Goal: Information Seeking & Learning: Learn about a topic

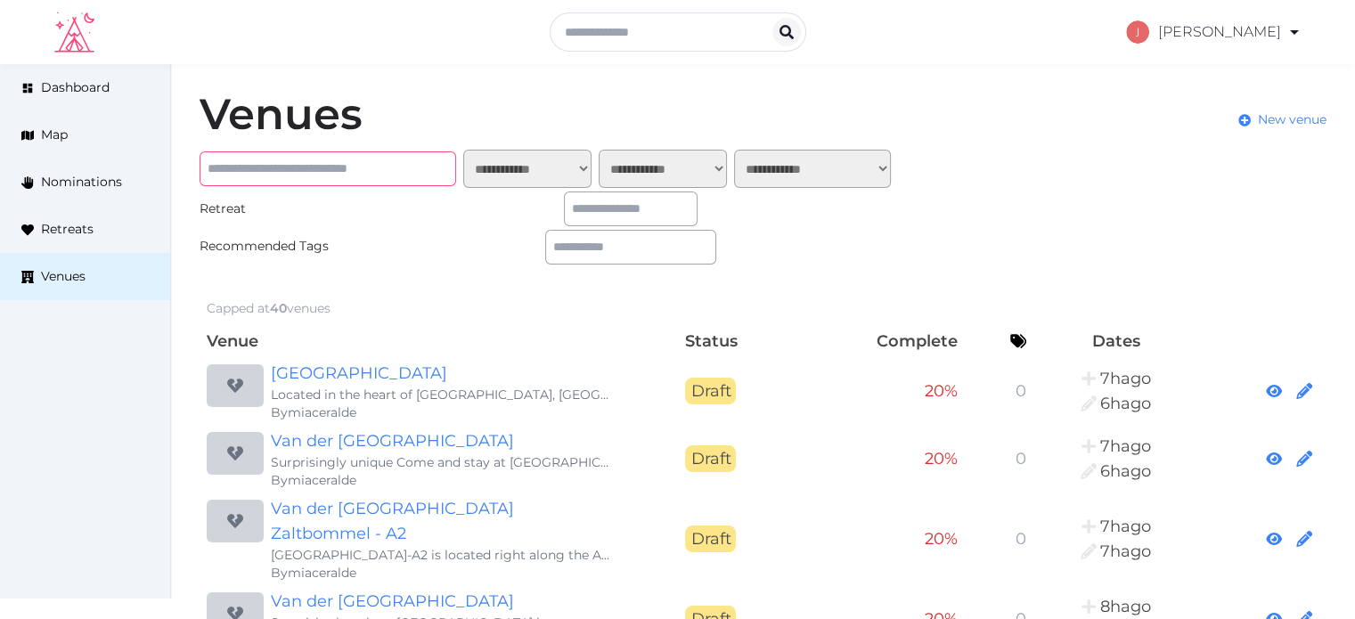
click at [341, 175] on input "text" at bounding box center [327, 168] width 256 height 35
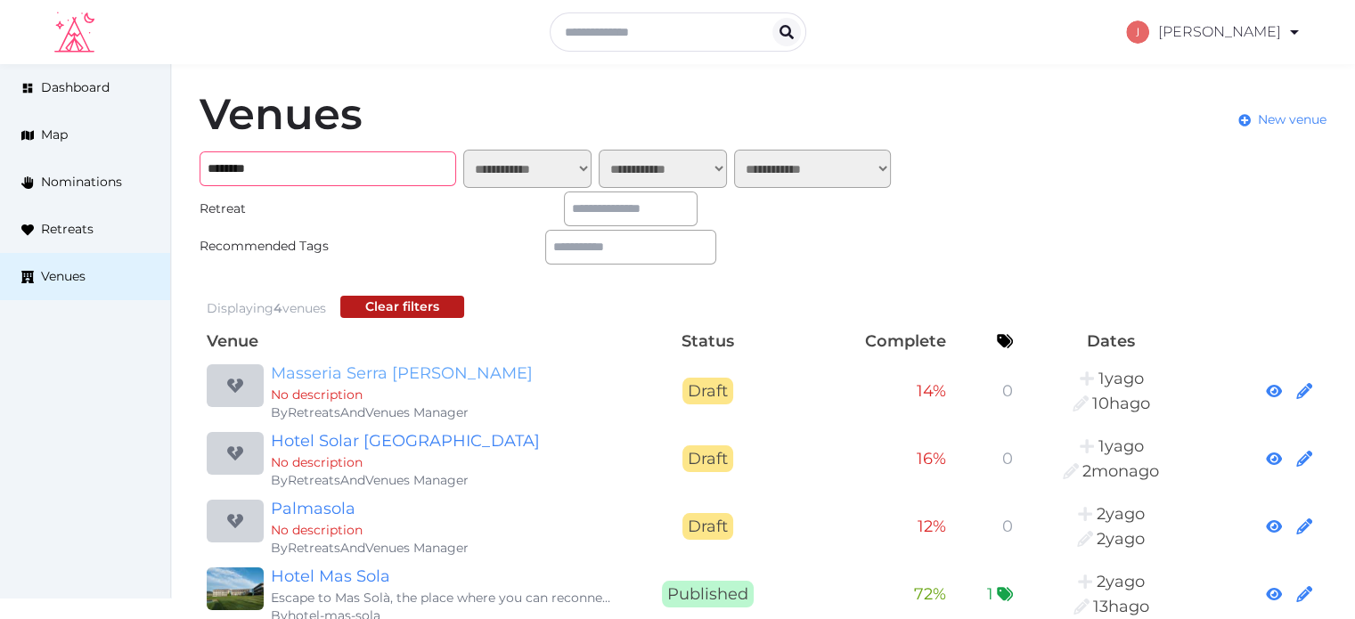
scroll to position [37, 0]
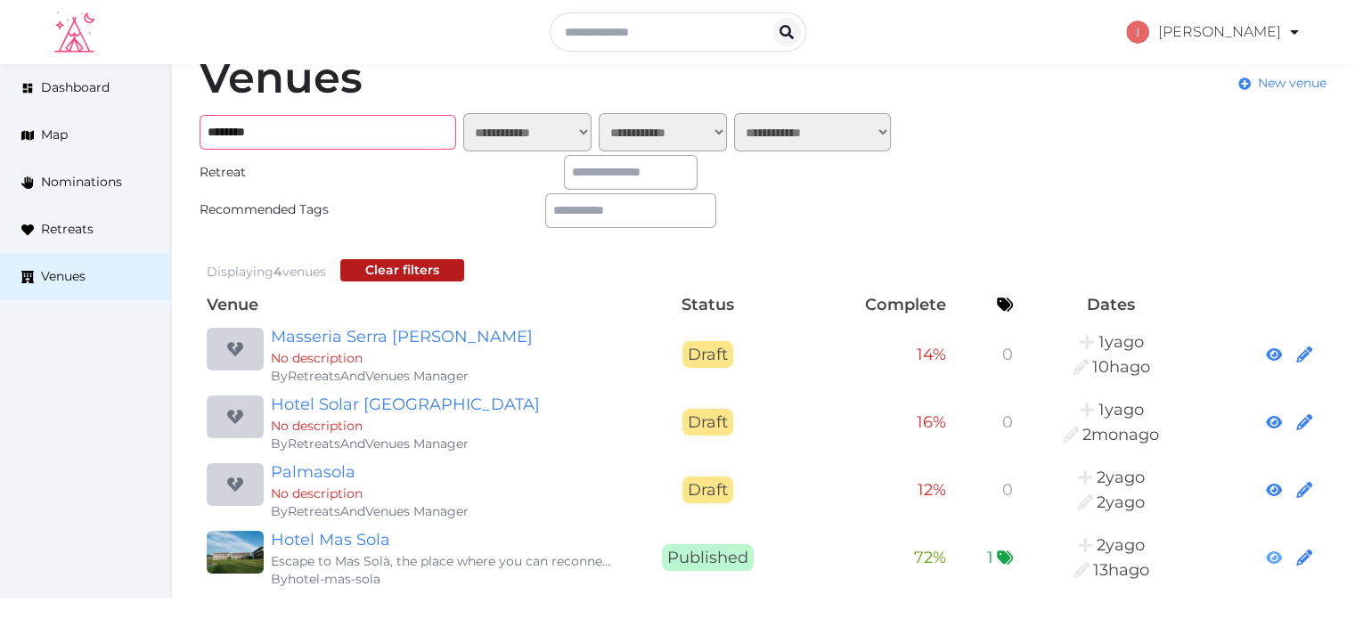
type input "********"
click at [1281, 557] on icon at bounding box center [1274, 557] width 16 height 12
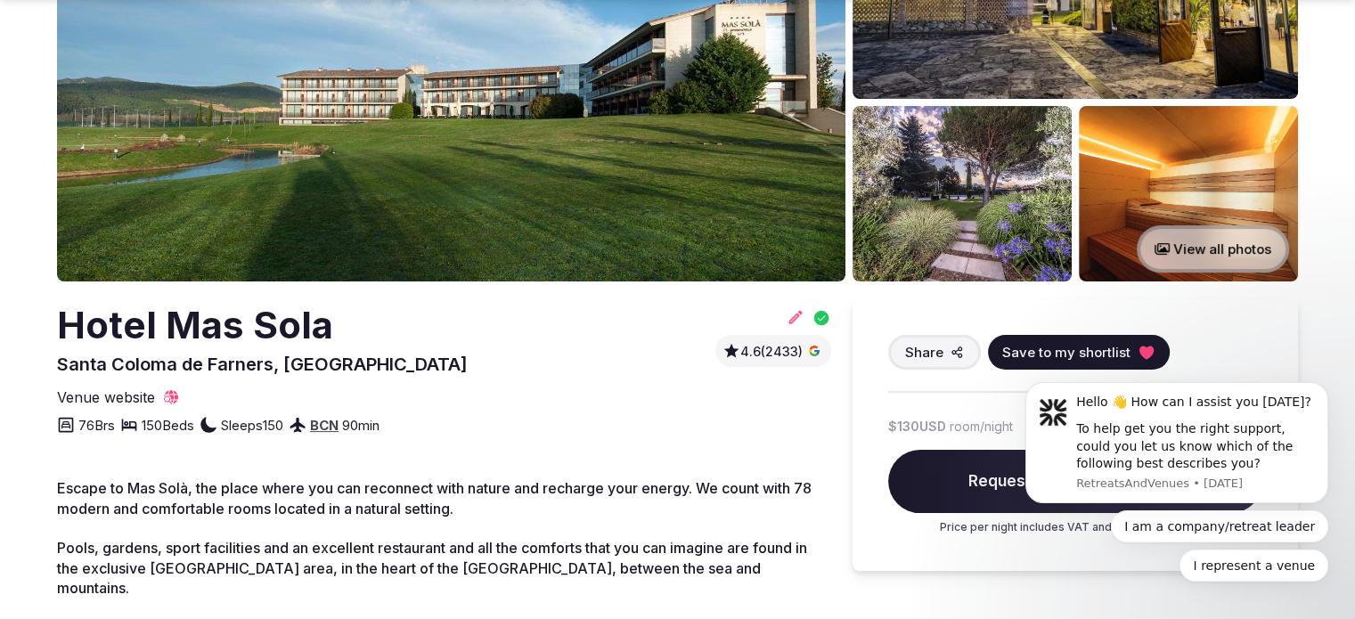
scroll to position [356, 0]
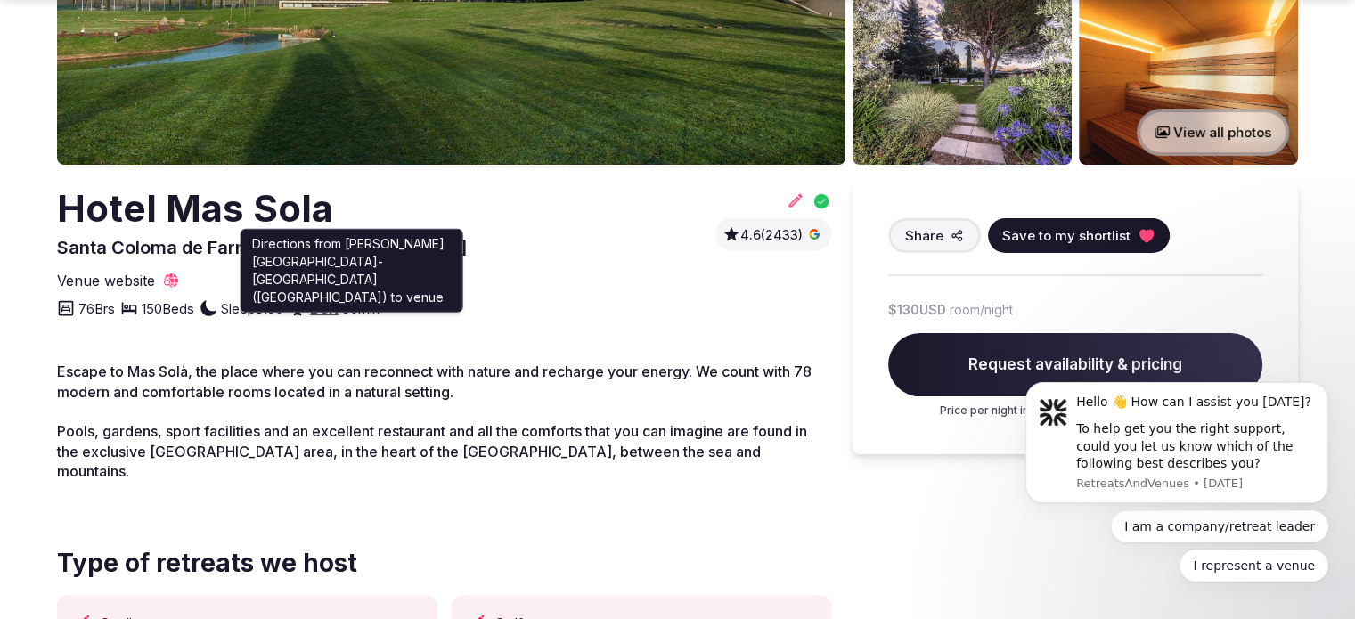
click at [338, 312] on link "BCN" at bounding box center [324, 308] width 28 height 17
click at [490, 366] on span "Escape to Mas Solà, the place where you can reconnect with nature and recharge …" at bounding box center [434, 380] width 754 height 37
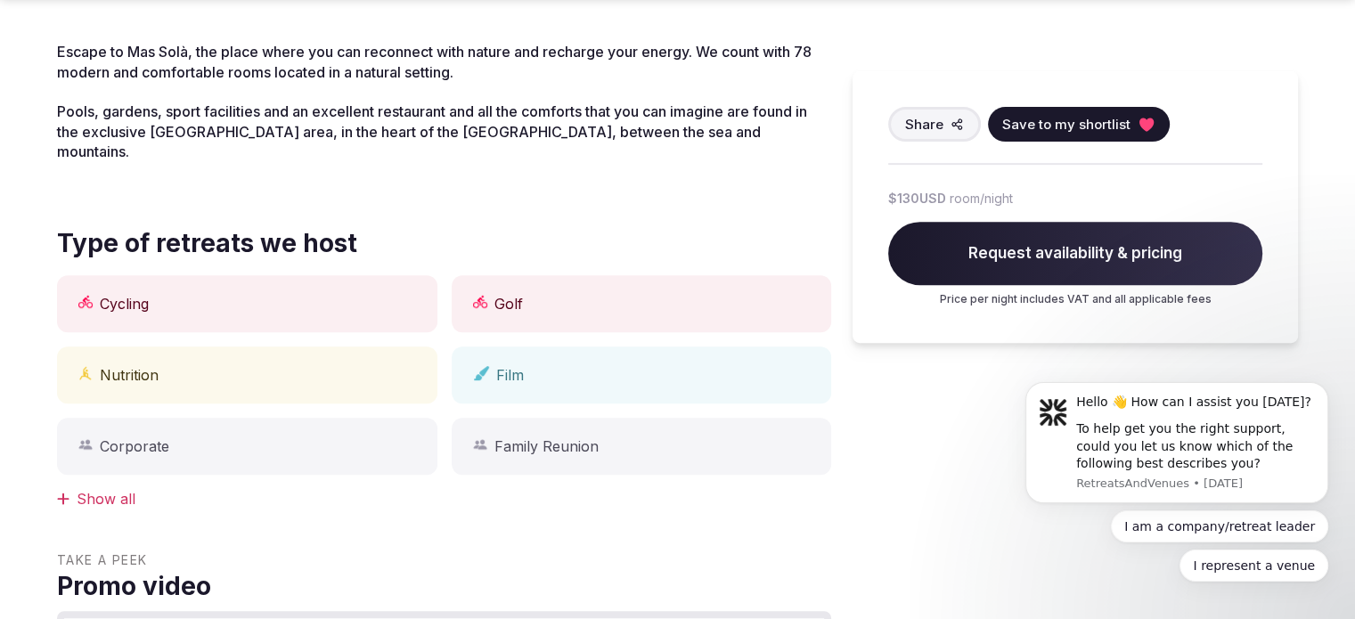
scroll to position [712, 0]
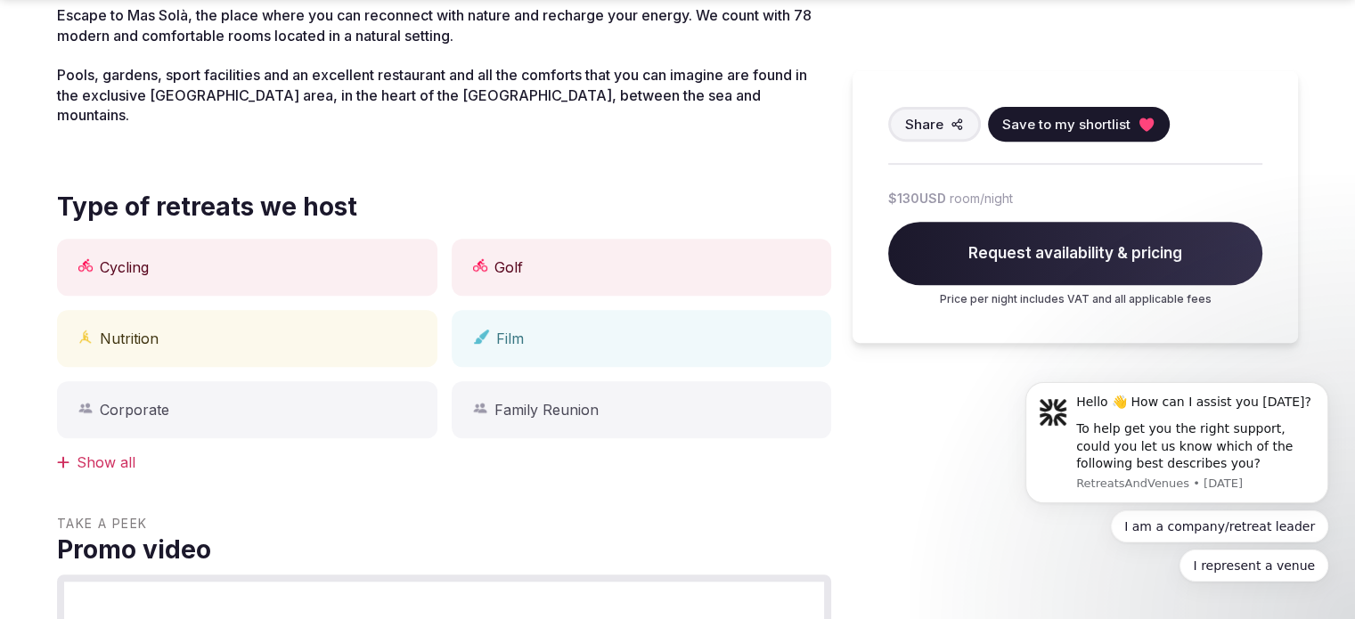
click at [114, 452] on div "Show all" at bounding box center [444, 462] width 774 height 20
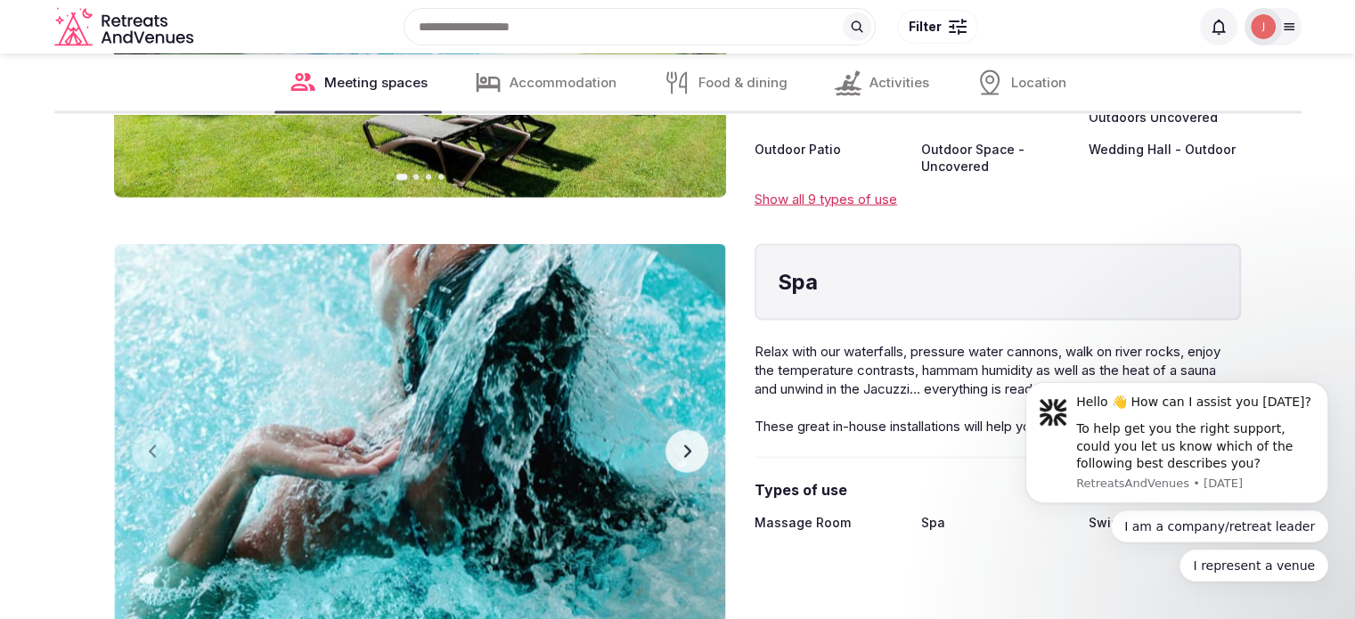
scroll to position [3562, 0]
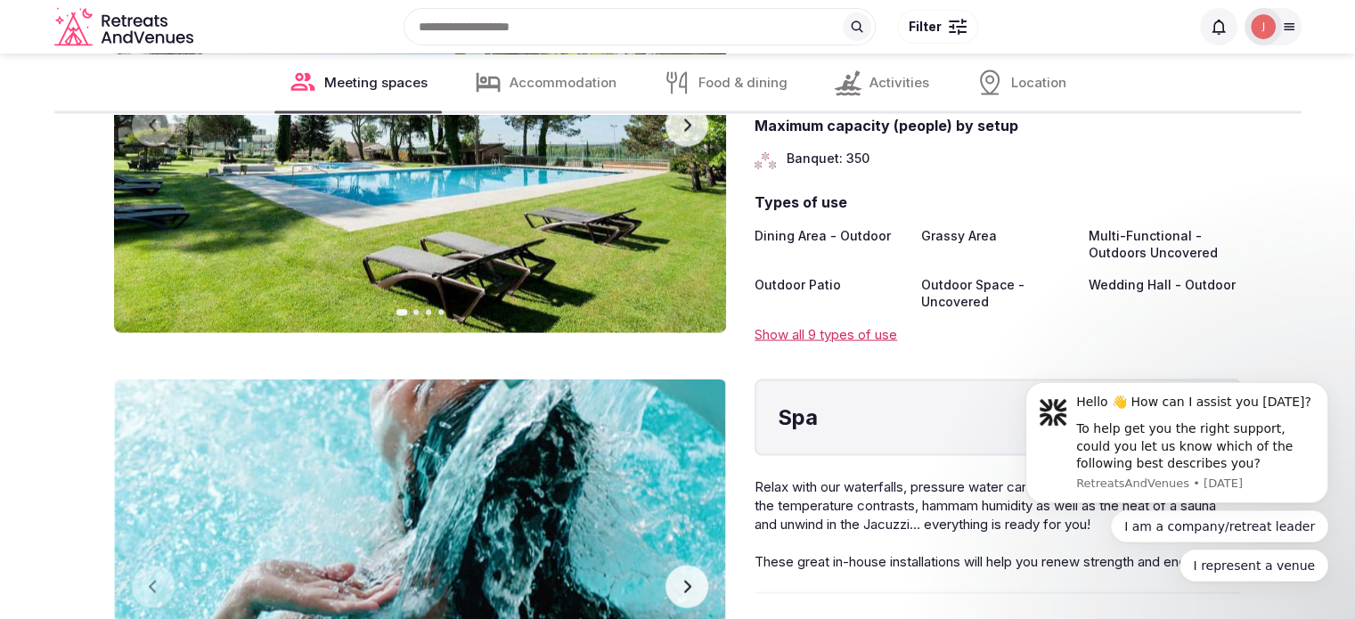
click at [841, 325] on div "Show all 9 types of use" at bounding box center [997, 334] width 486 height 19
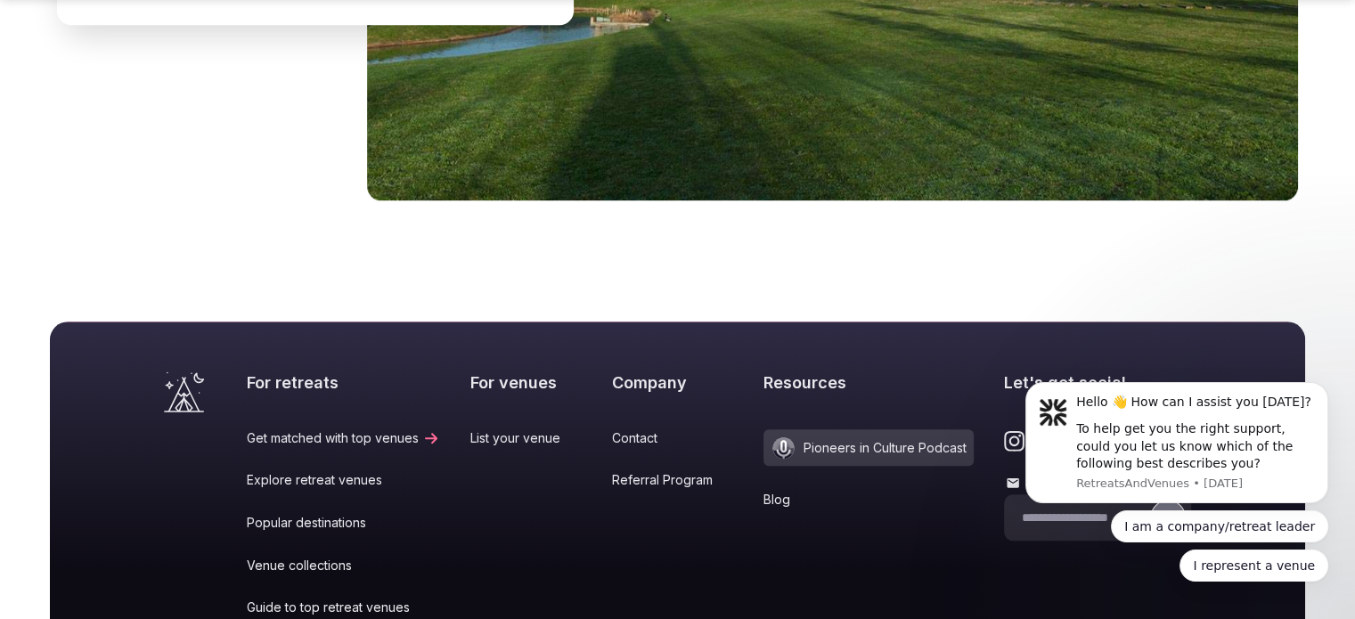
scroll to position [8550, 0]
